Goal: Information Seeking & Learning: Learn about a topic

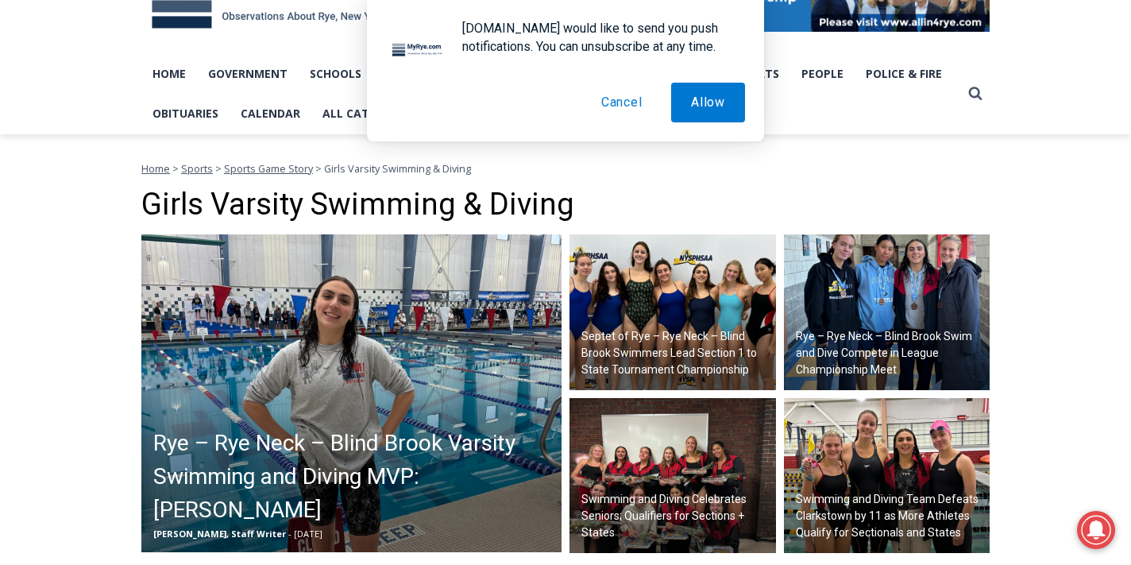
scroll to position [293, 0]
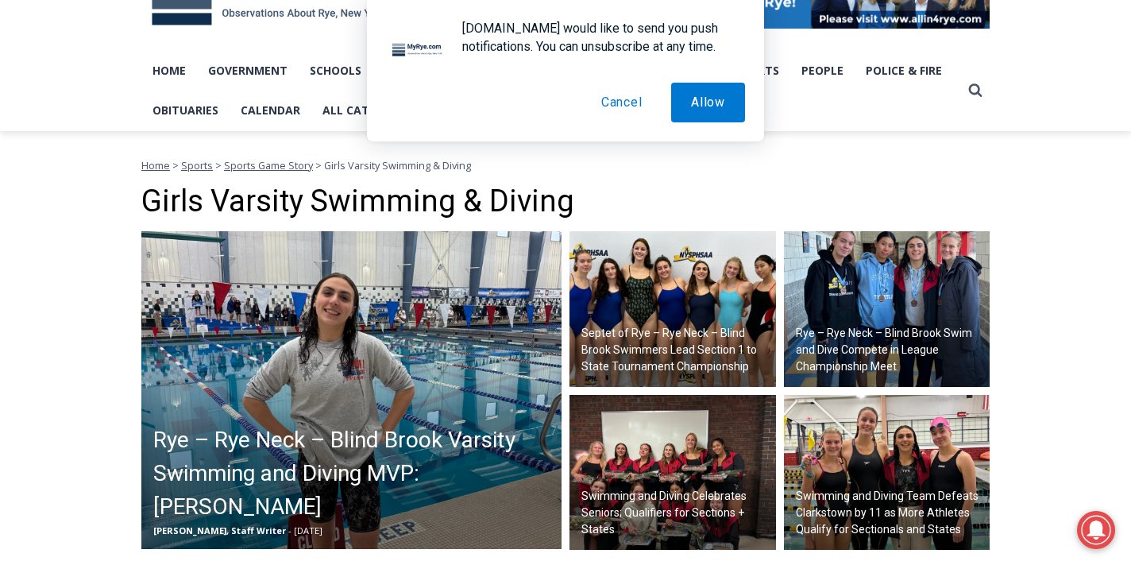
click at [624, 107] on button "Cancel" at bounding box center [622, 103] width 81 height 40
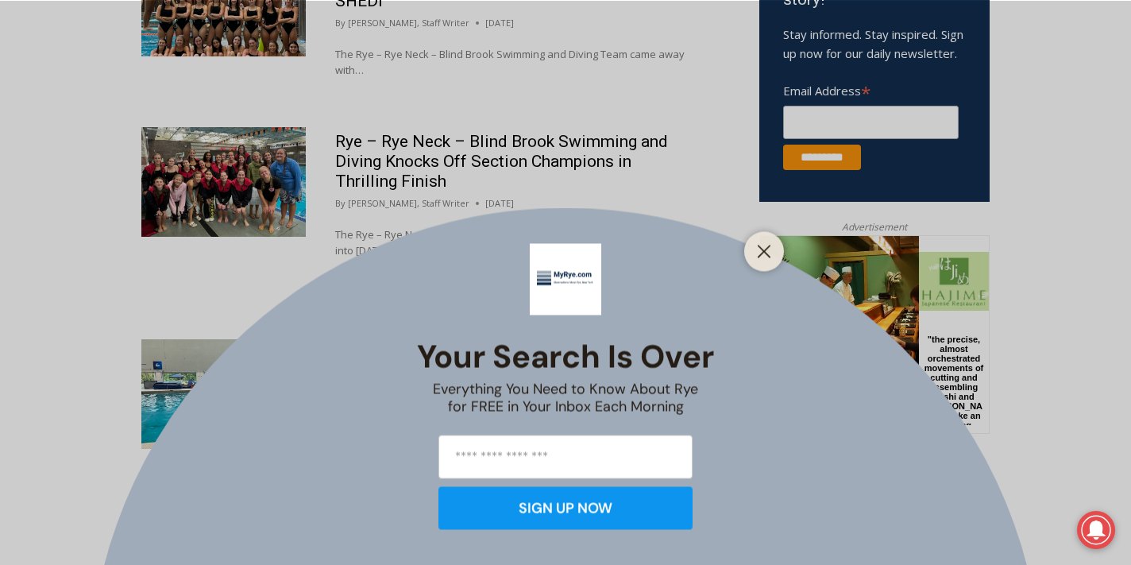
scroll to position [1065, 0]
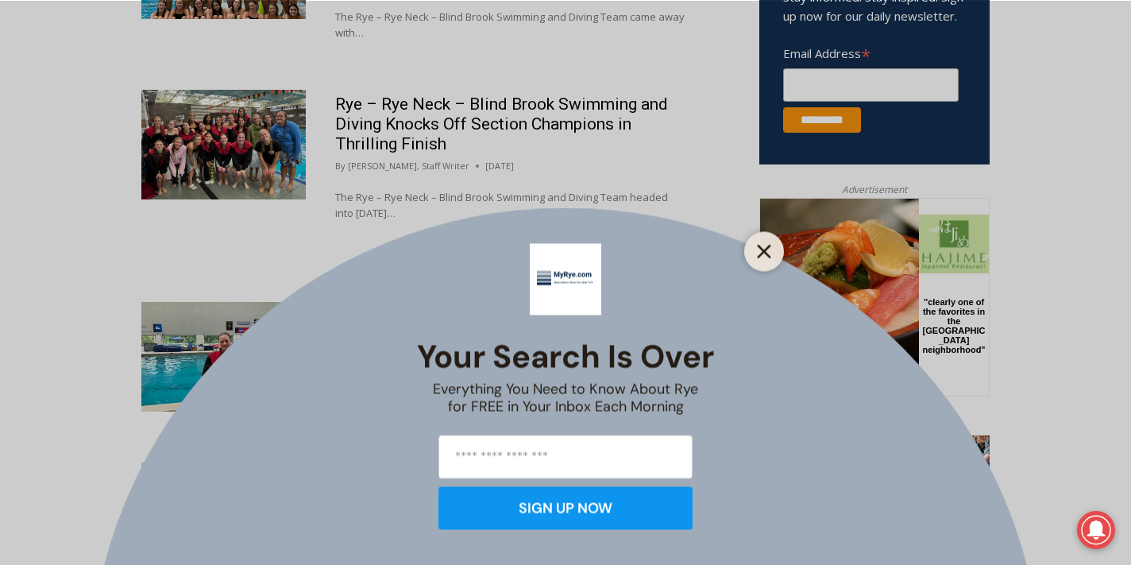
click at [762, 252] on line "Close" at bounding box center [764, 251] width 11 height 11
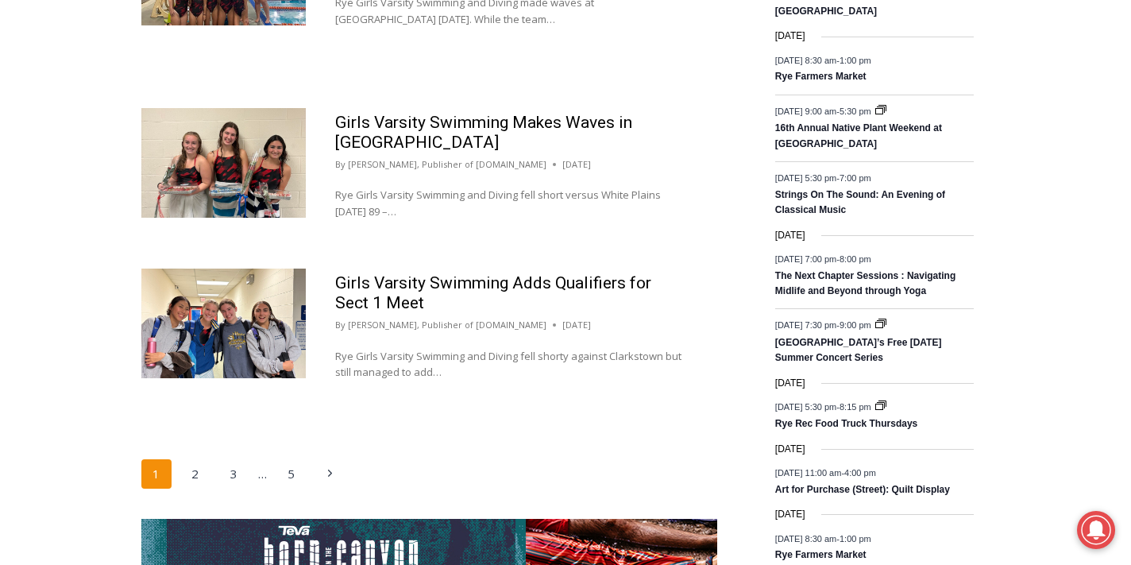
scroll to position [2556, 0]
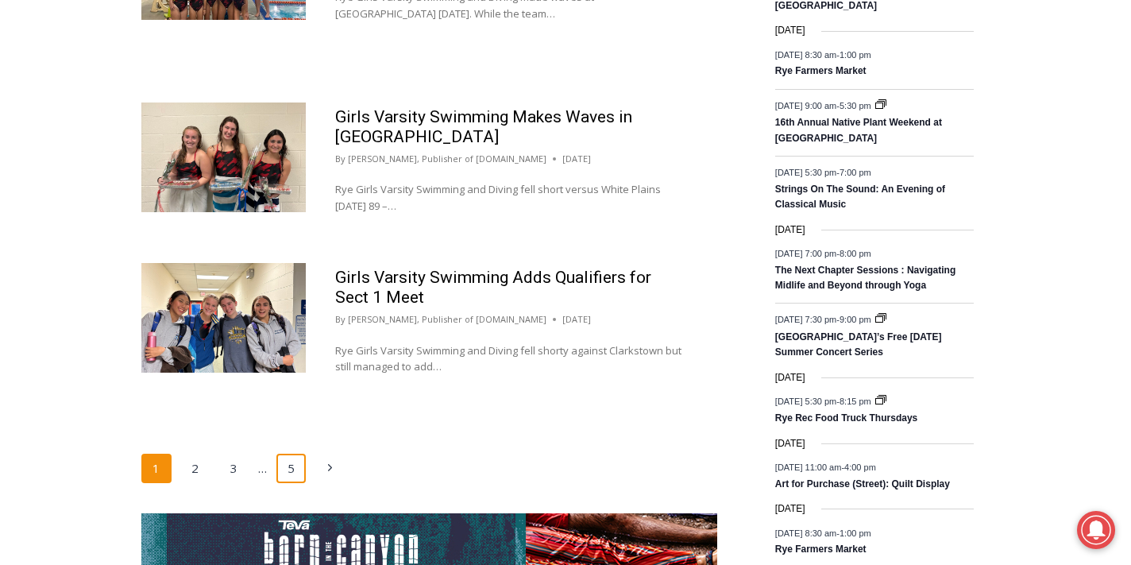
click at [292, 454] on link "5" at bounding box center [291, 469] width 30 height 30
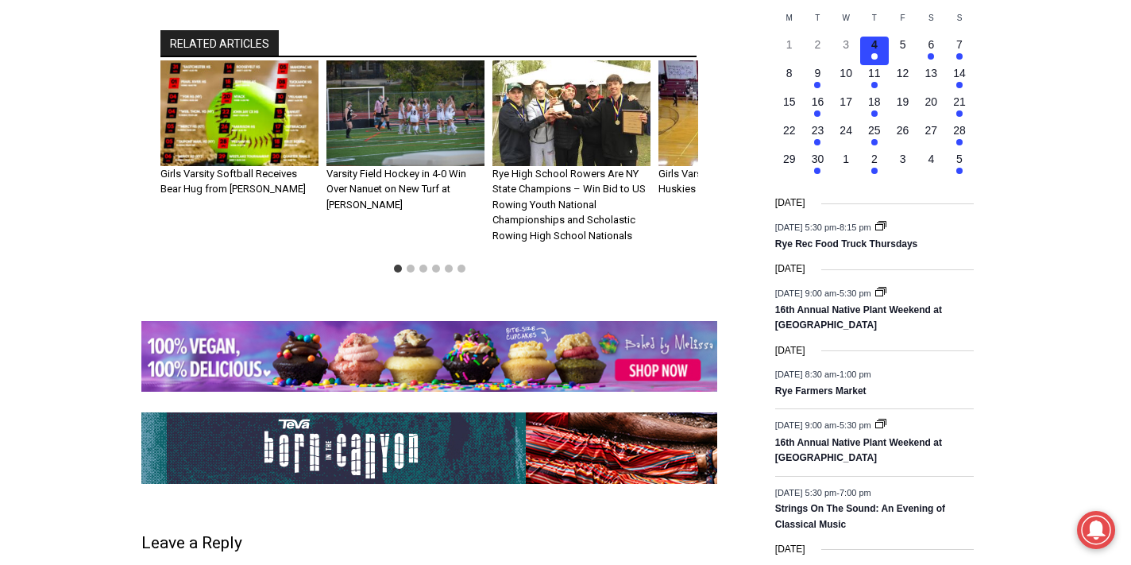
scroll to position [1870, 0]
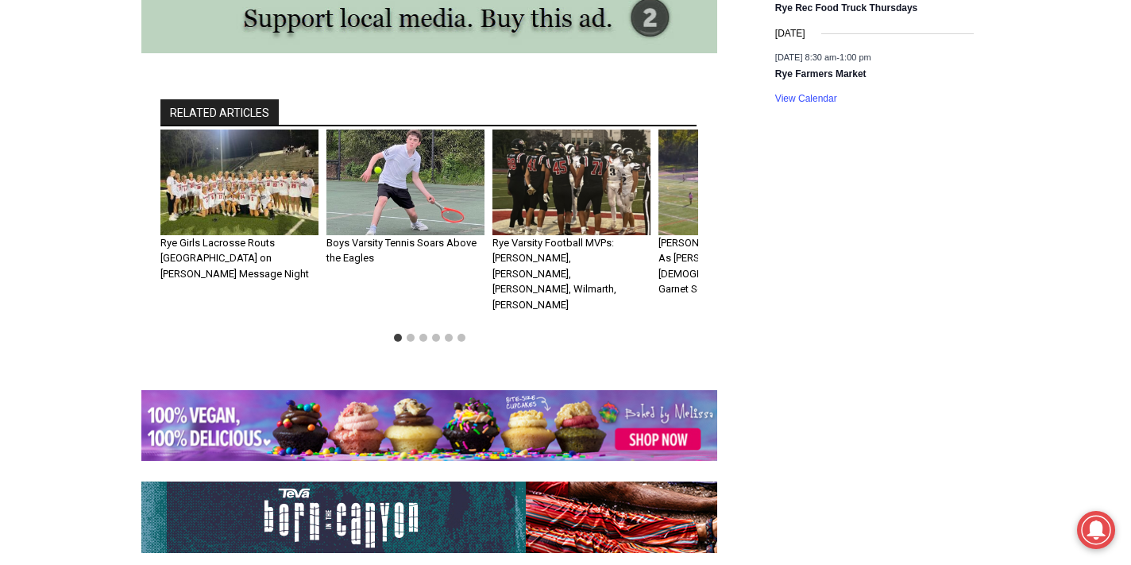
scroll to position [2190, 0]
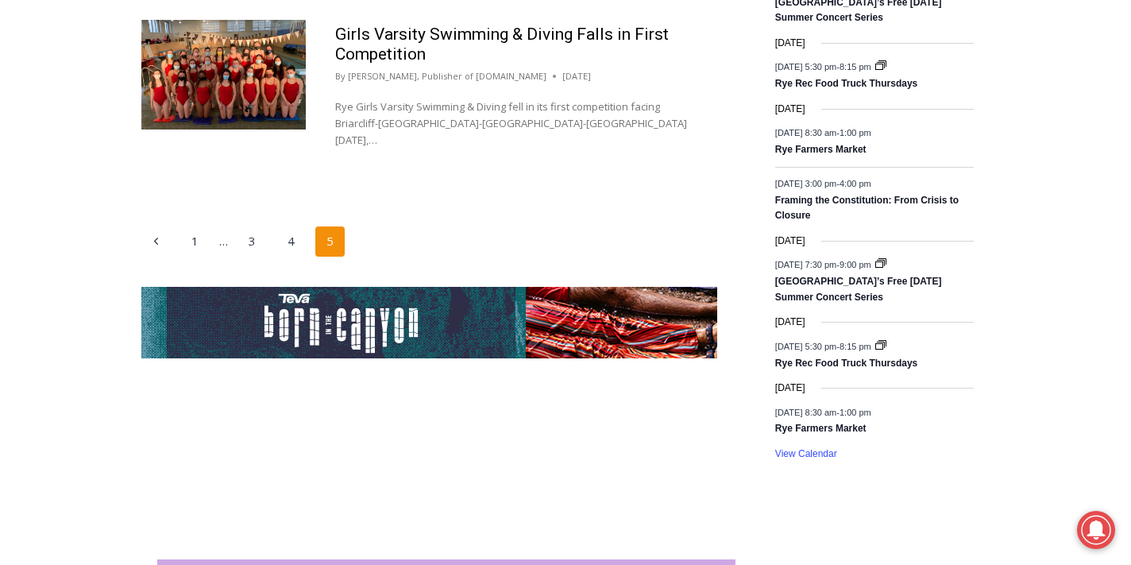
scroll to position [2793, 0]
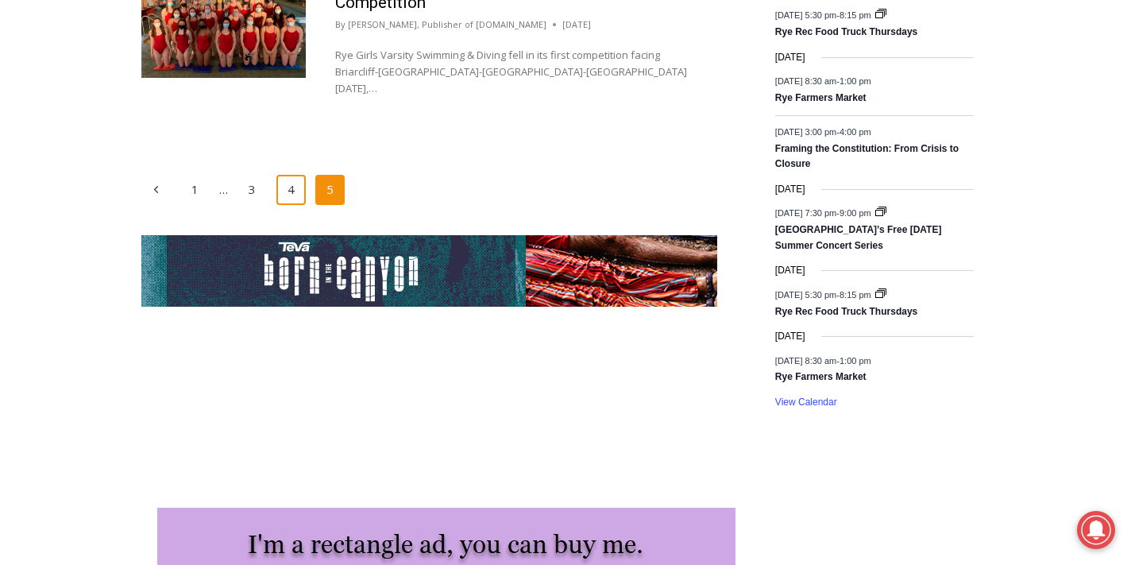
click at [297, 175] on link "4" at bounding box center [291, 190] width 30 height 30
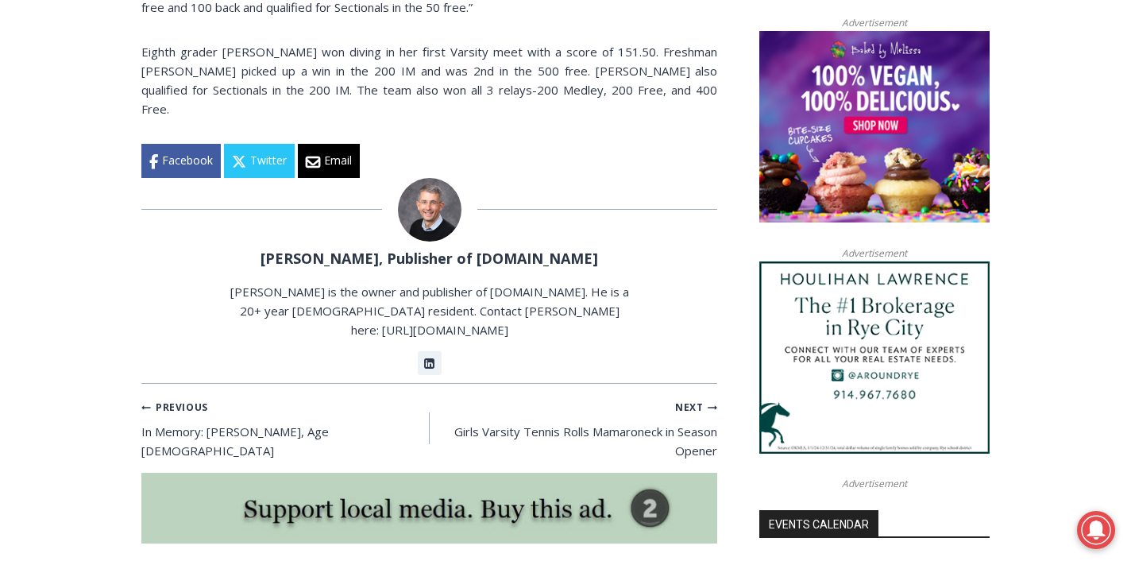
scroll to position [1274, 0]
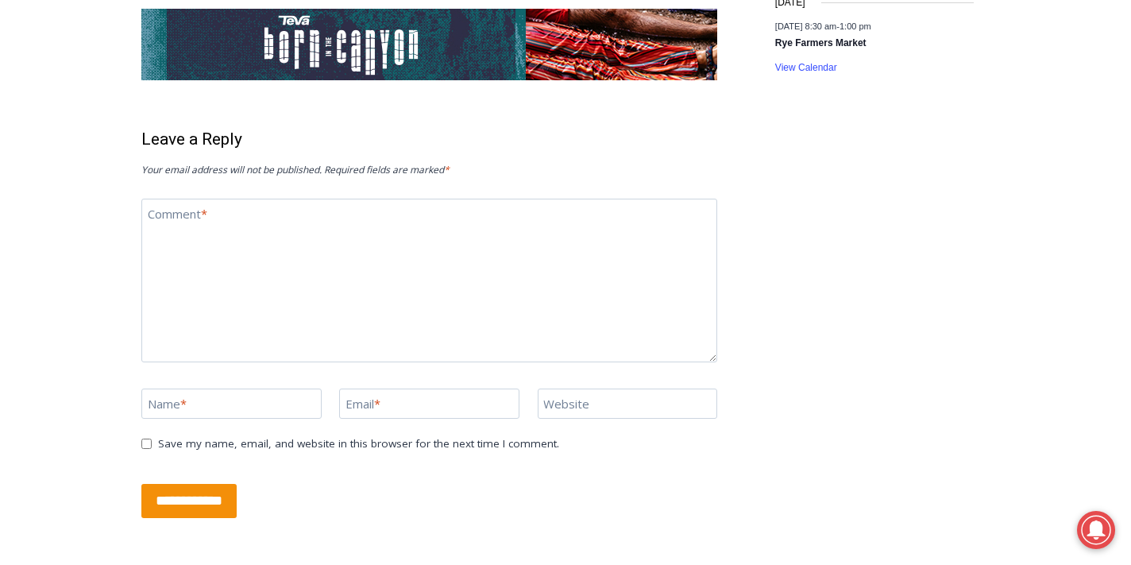
scroll to position [2728, 0]
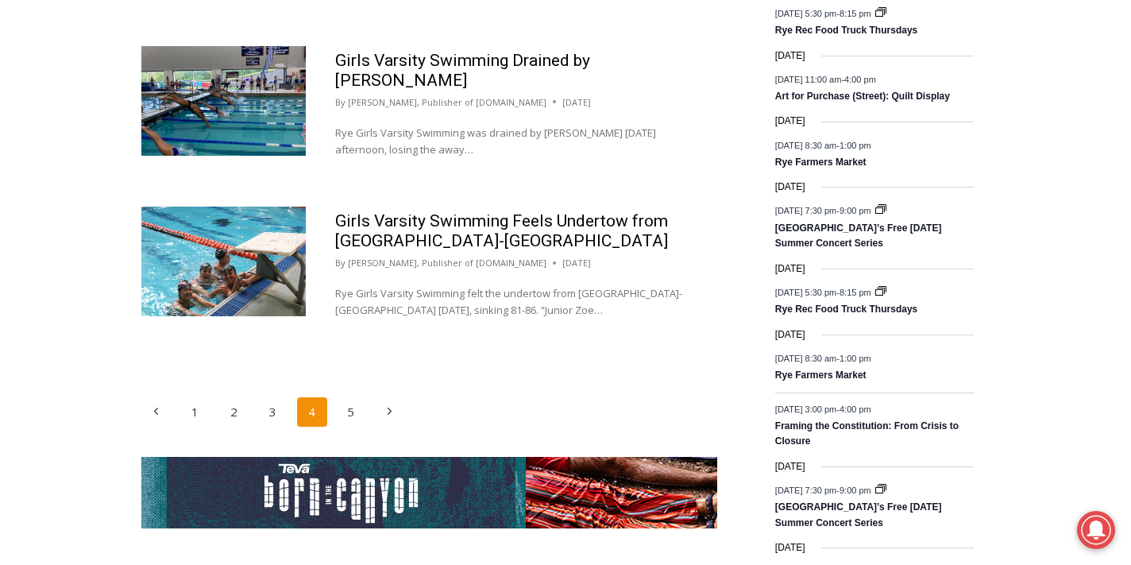
scroll to position [2519, 0]
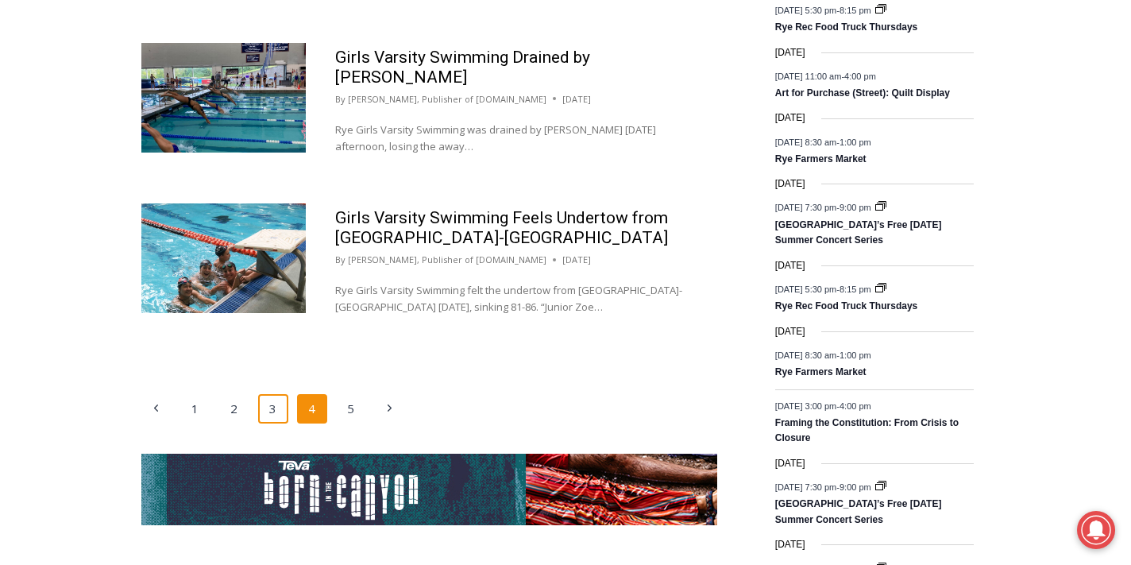
click at [276, 416] on link "3" at bounding box center [273, 409] width 30 height 30
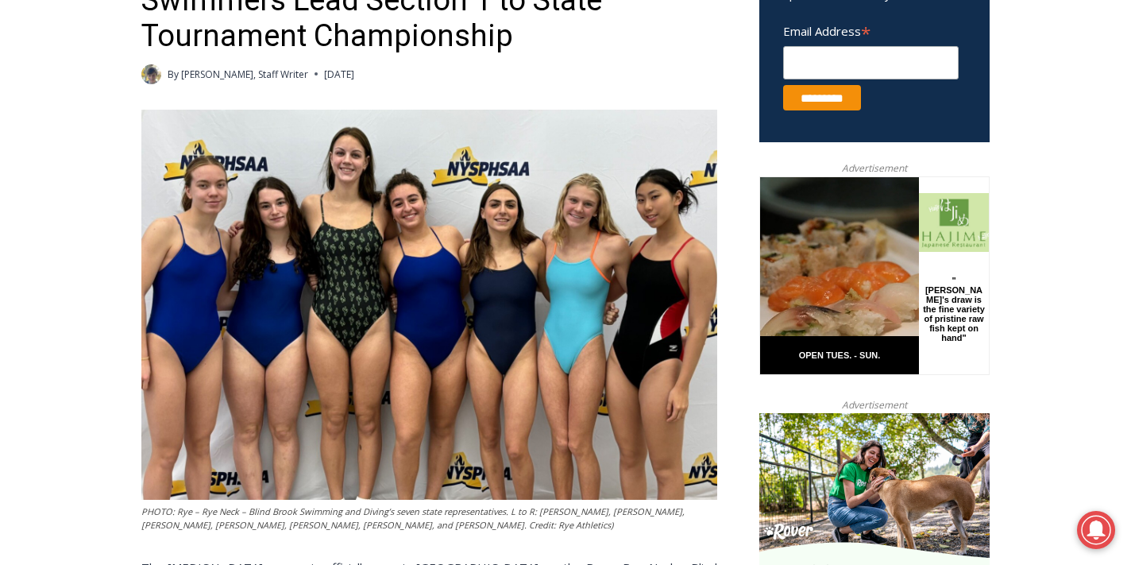
scroll to position [645, 0]
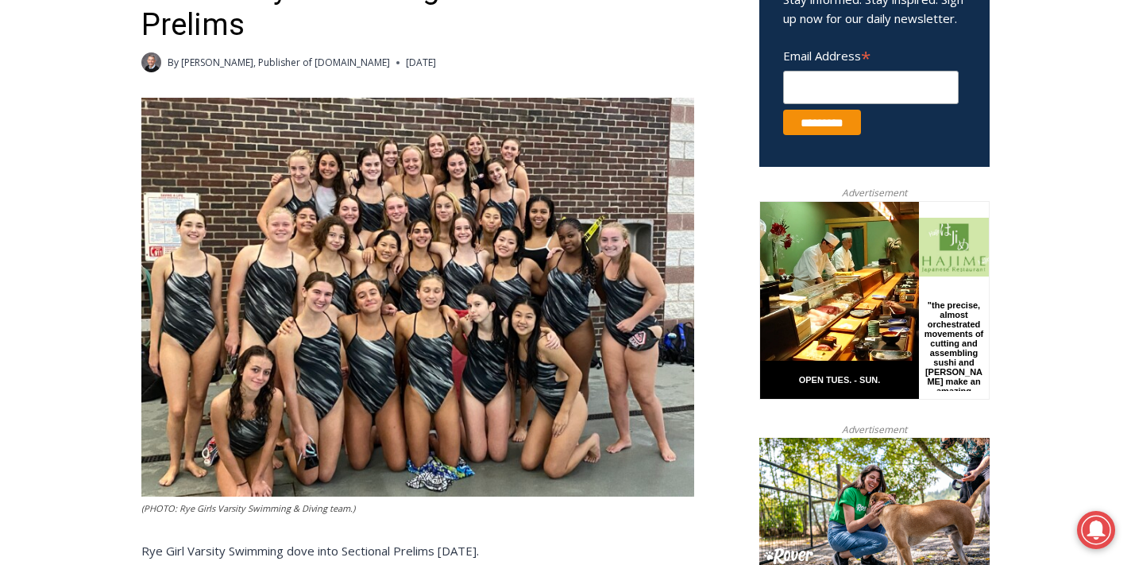
scroll to position [704, 0]
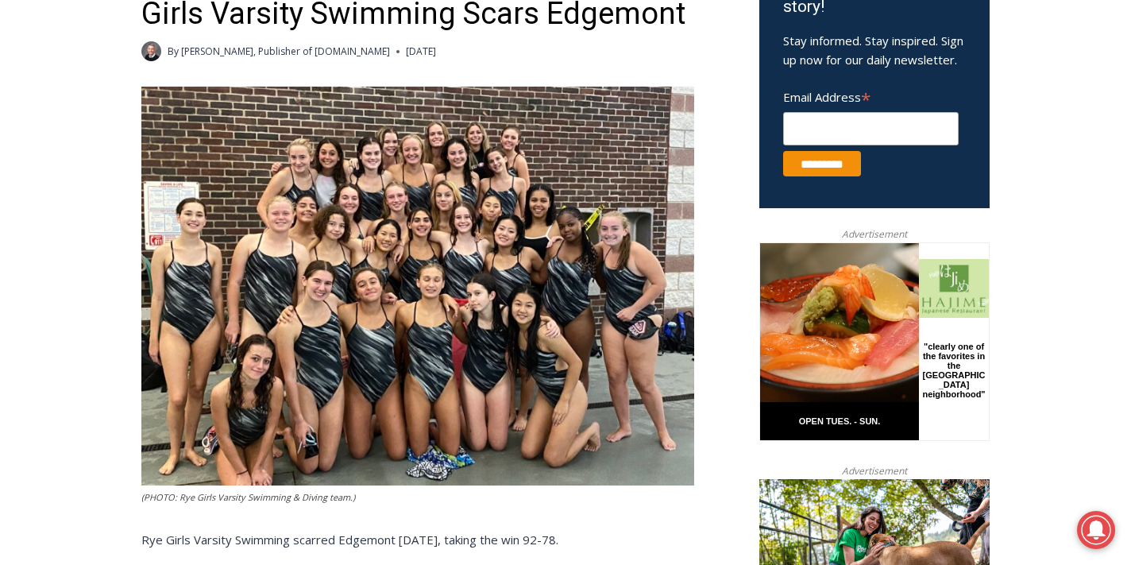
scroll to position [585, 0]
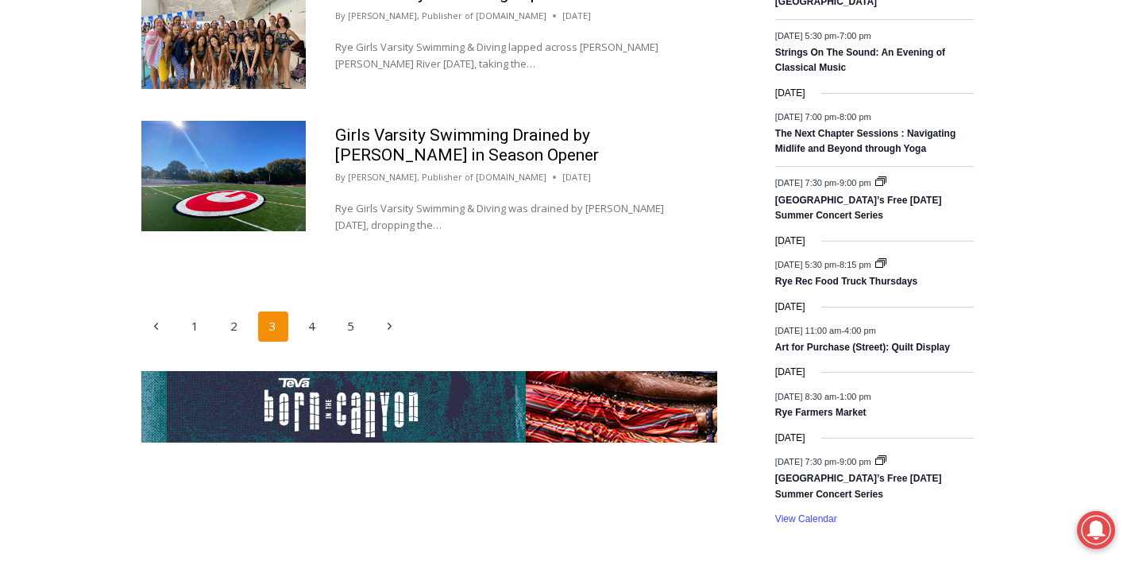
scroll to position [2707, 0]
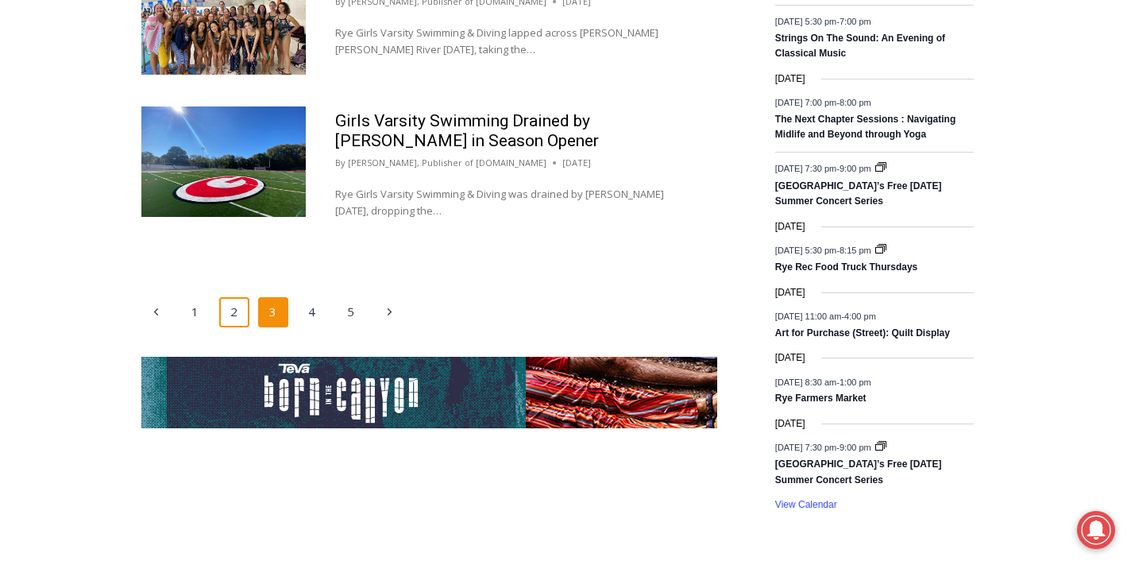
click at [227, 297] on link "2" at bounding box center [234, 312] width 30 height 30
click at [234, 297] on link "2" at bounding box center [234, 312] width 30 height 30
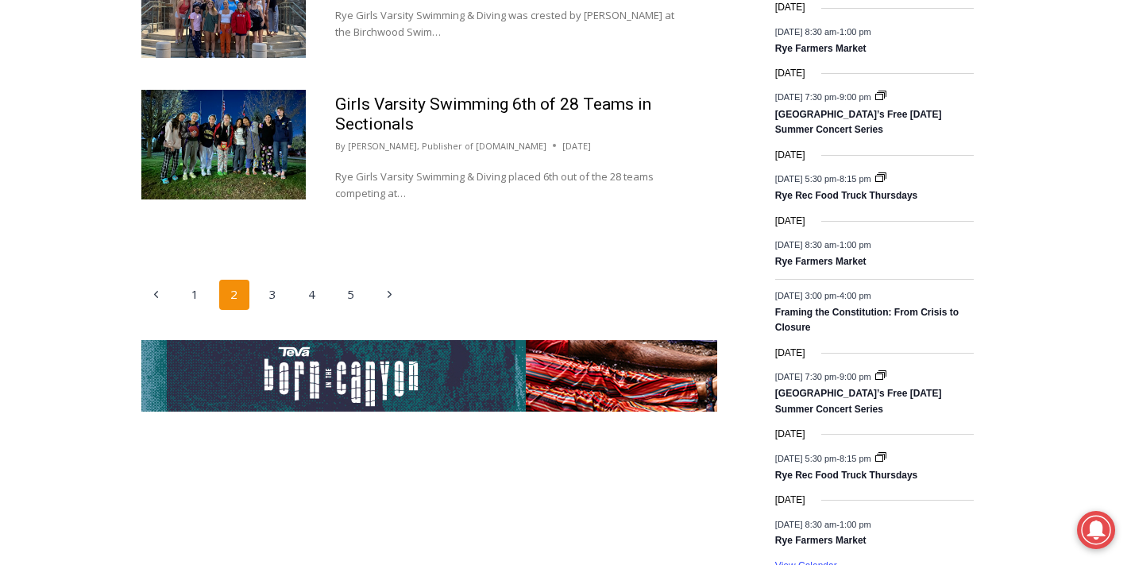
scroll to position [2633, 0]
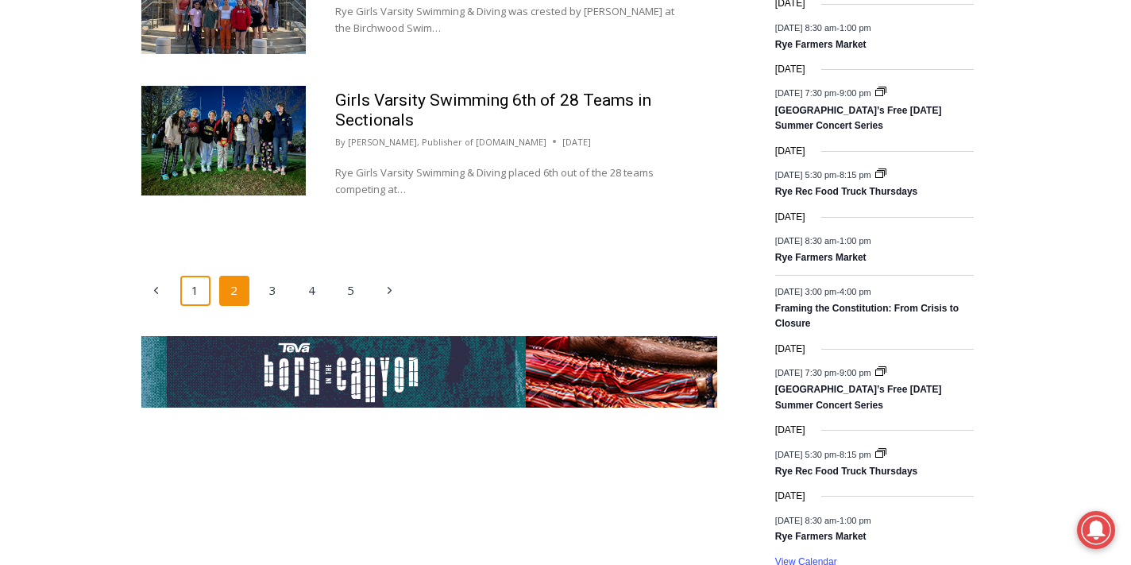
click at [191, 276] on link "1" at bounding box center [195, 291] width 30 height 30
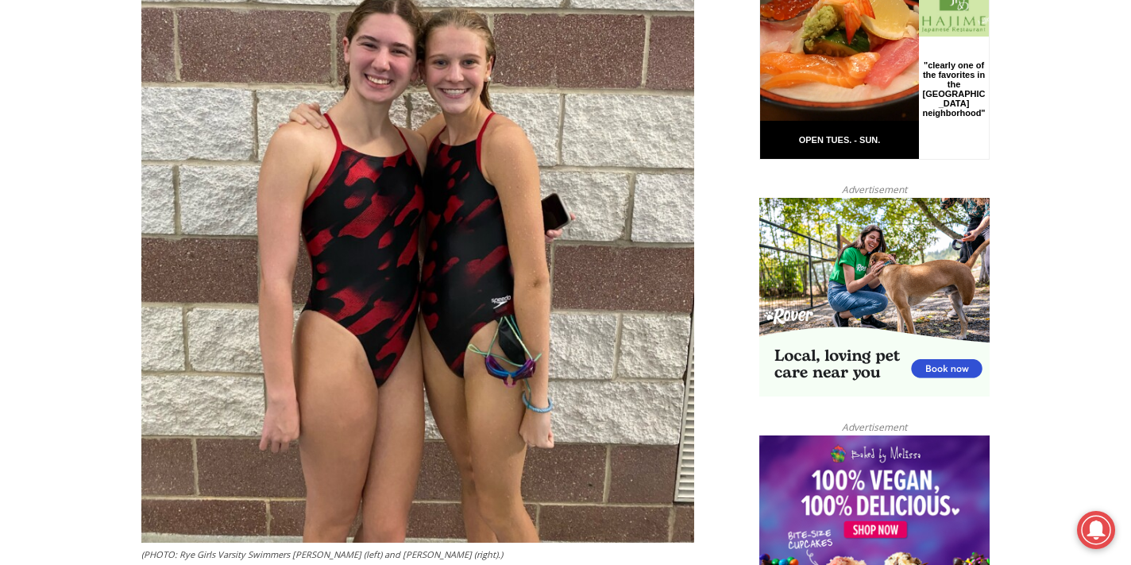
scroll to position [861, 0]
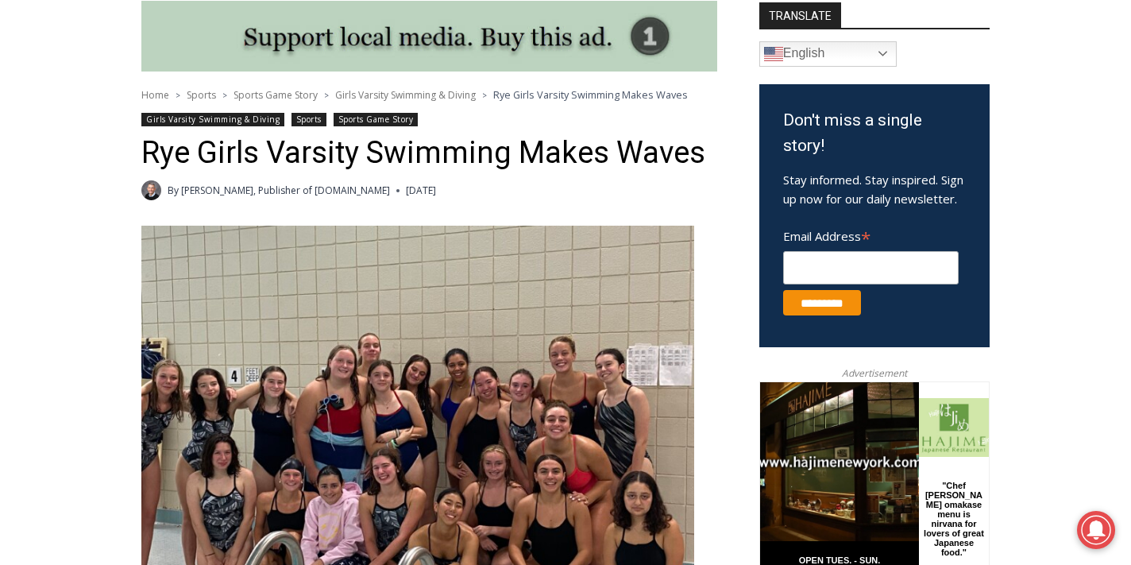
scroll to position [386, 0]
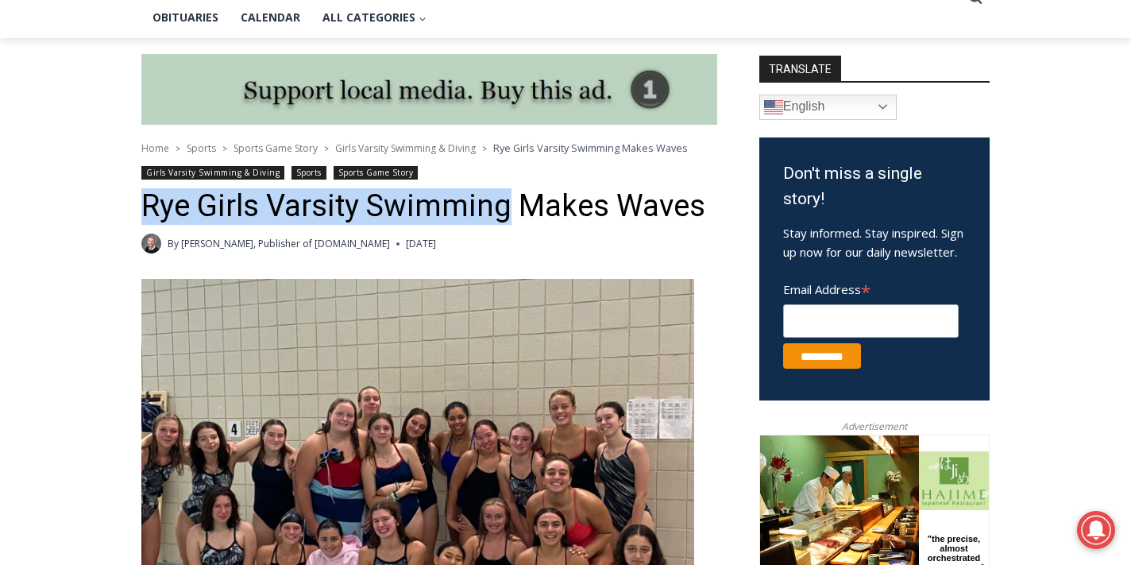
drag, startPoint x: 139, startPoint y: 207, endPoint x: 508, endPoint y: 218, distance: 368.8
copy h1 "Rye Girls Varsity Swimming"
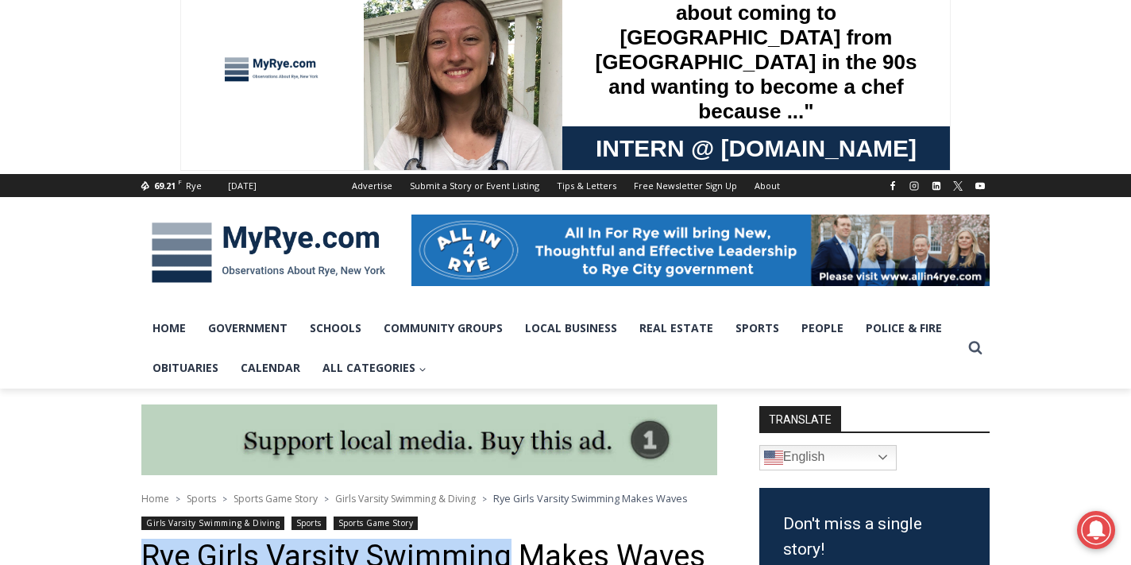
scroll to position [0, 0]
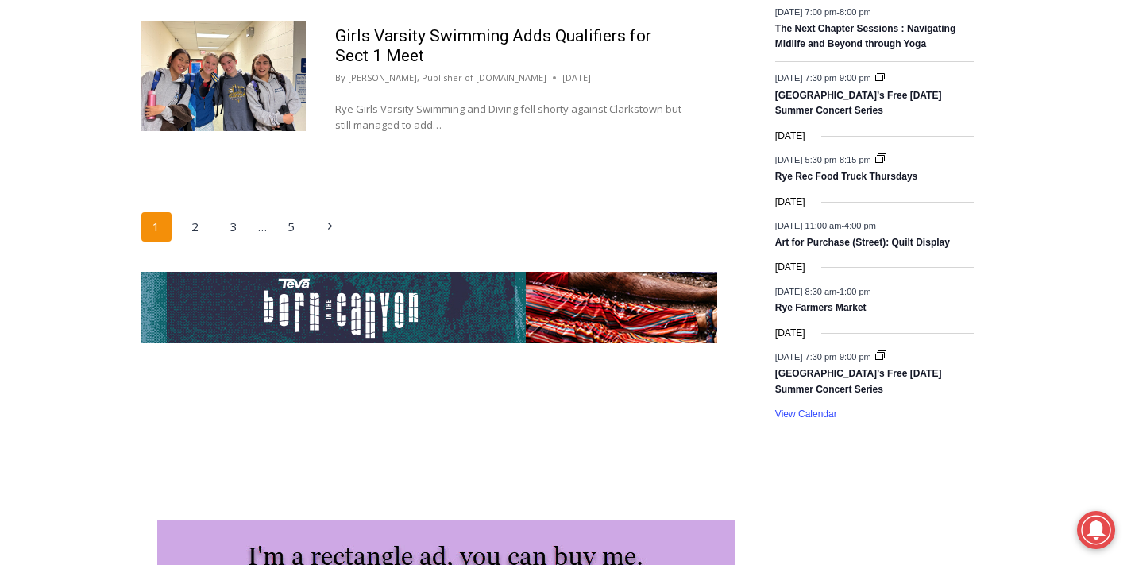
scroll to position [2803, 0]
